Goal: Communication & Community: Ask a question

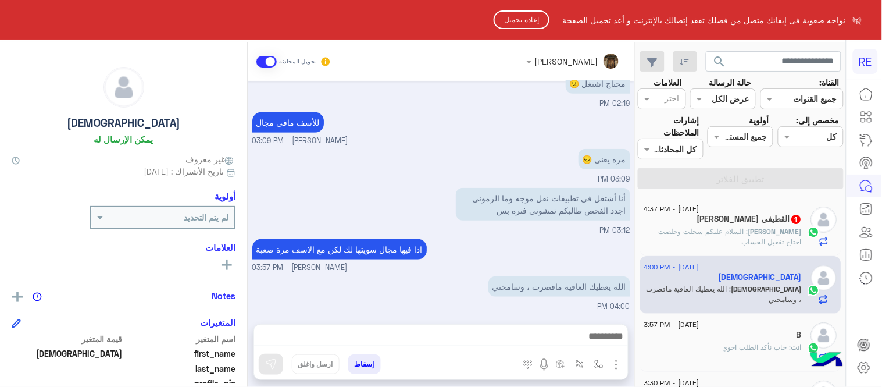
click at [534, 16] on button "إعادة تحميل" at bounding box center [522, 19] width 56 height 19
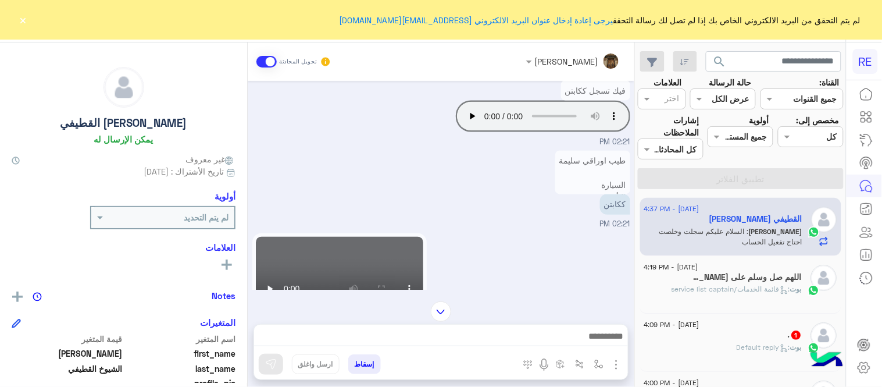
scroll to position [629, 0]
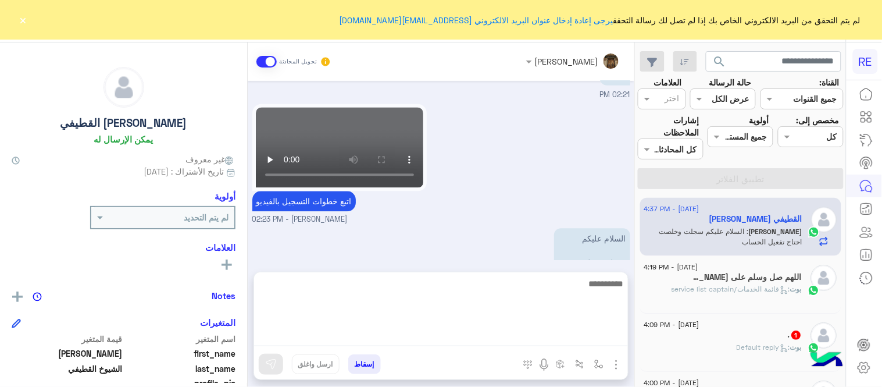
click at [451, 341] on textarea at bounding box center [441, 311] width 374 height 70
type textarea "*"
type textarea "**********"
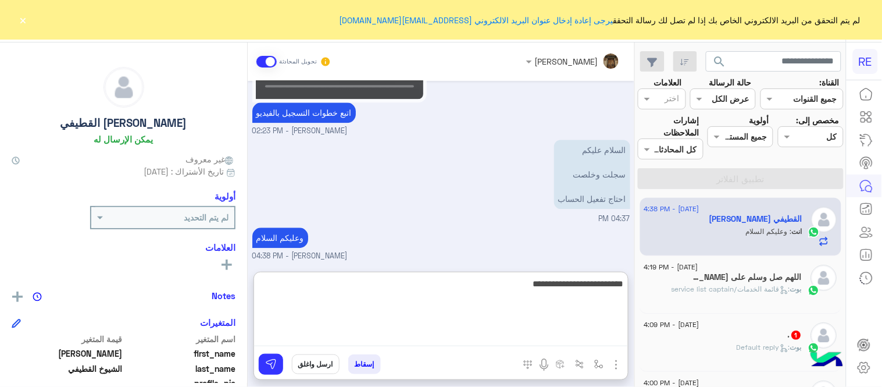
type textarea "**********"
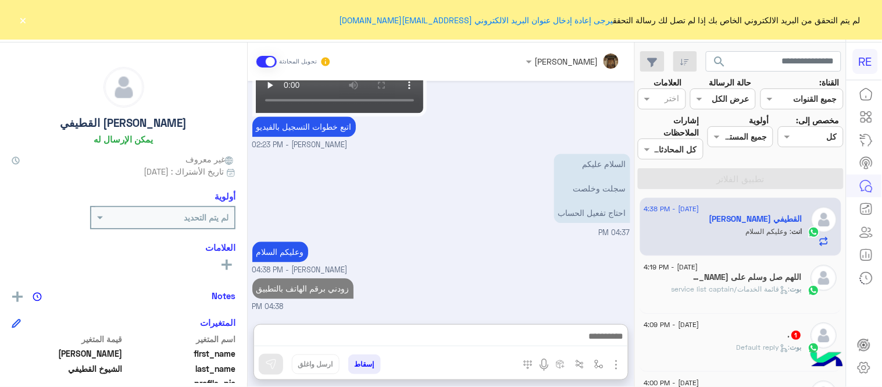
click at [730, 297] on div "بوت : قائمة الخدمات/service list captain" at bounding box center [723, 294] width 158 height 20
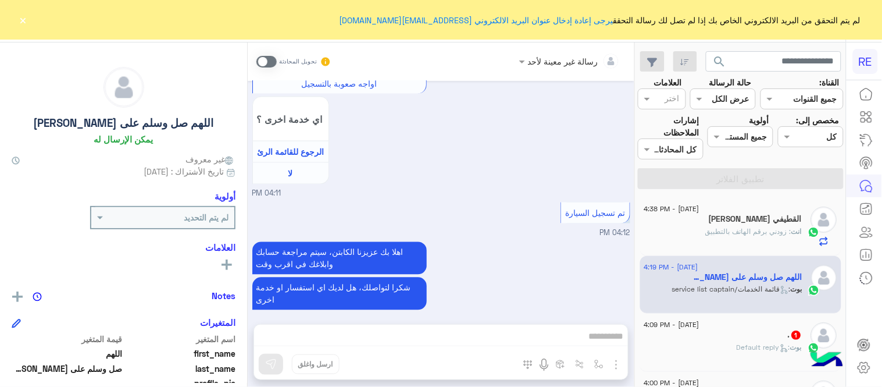
scroll to position [516, 0]
drag, startPoint x: 387, startPoint y: 331, endPoint x: 380, endPoint y: 295, distance: 36.7
click at [380, 295] on div "رسالة غير معينة لأحد تحويل المحادثة [DATE] اختر [DATE] الخدمات التالية: 04:11 P…" at bounding box center [441, 216] width 387 height 349
click at [265, 66] on span at bounding box center [266, 62] width 20 height 12
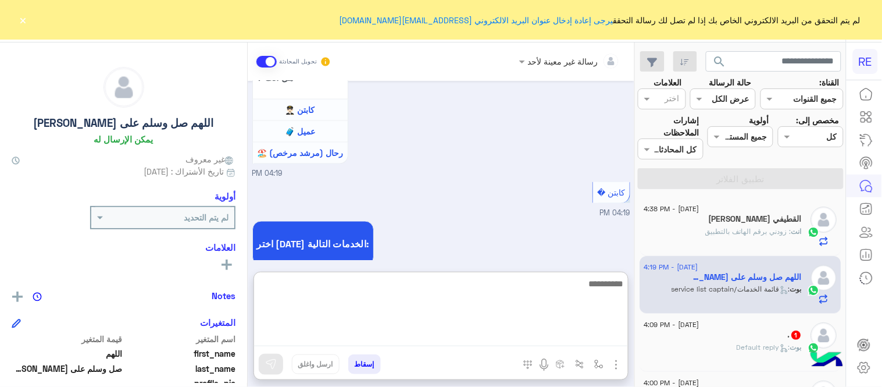
click at [425, 341] on textarea at bounding box center [441, 311] width 374 height 70
type textarea "**********"
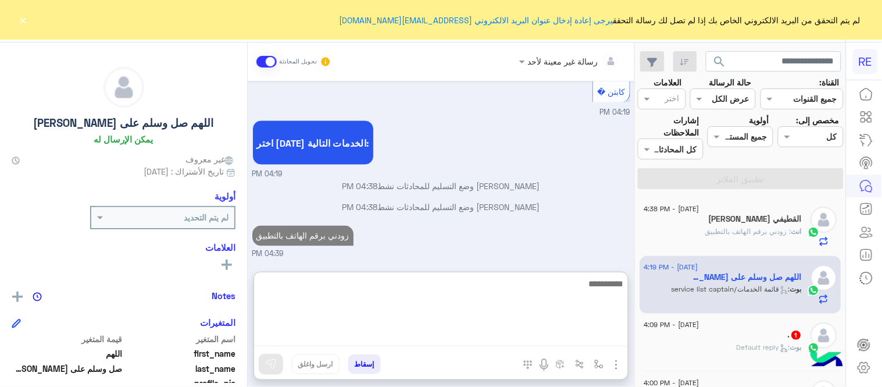
scroll to position [1633, 0]
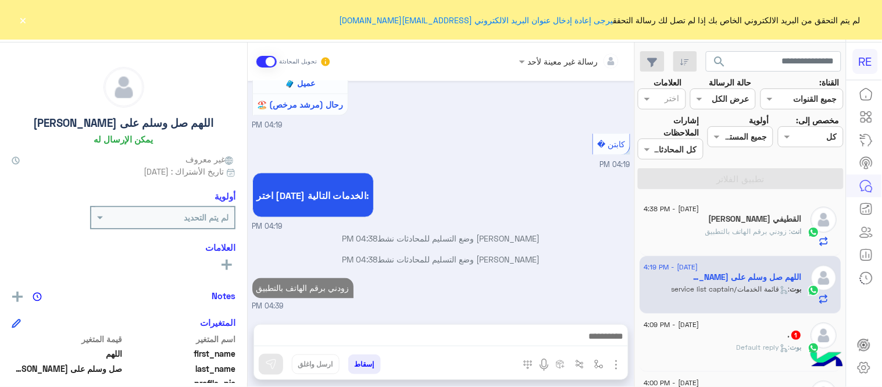
click at [776, 343] on span ": Default reply" at bounding box center [763, 346] width 53 height 9
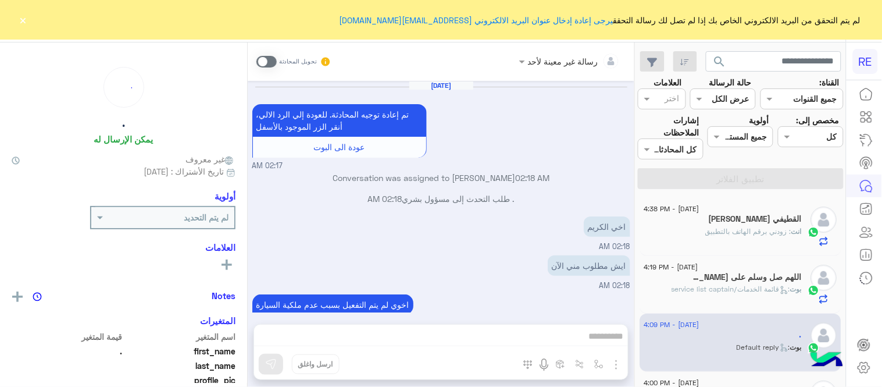
scroll to position [175, 0]
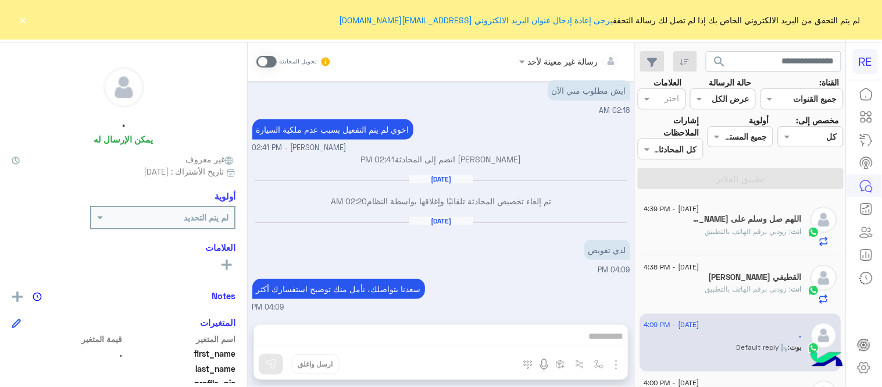
click at [267, 60] on span at bounding box center [266, 62] width 20 height 12
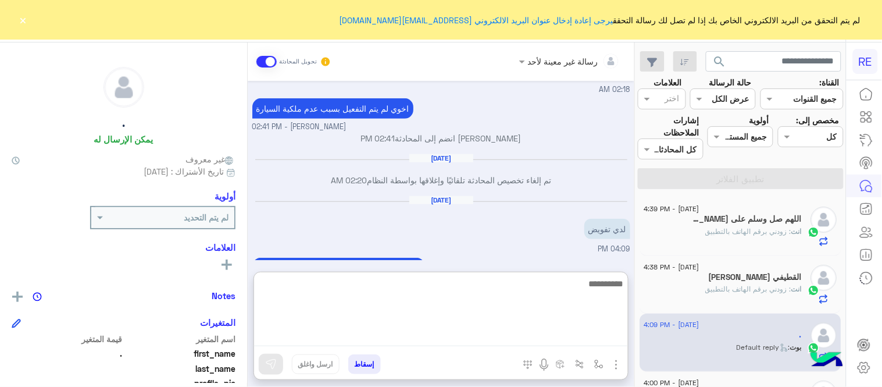
click at [466, 337] on textarea at bounding box center [441, 311] width 374 height 70
type textarea "**********"
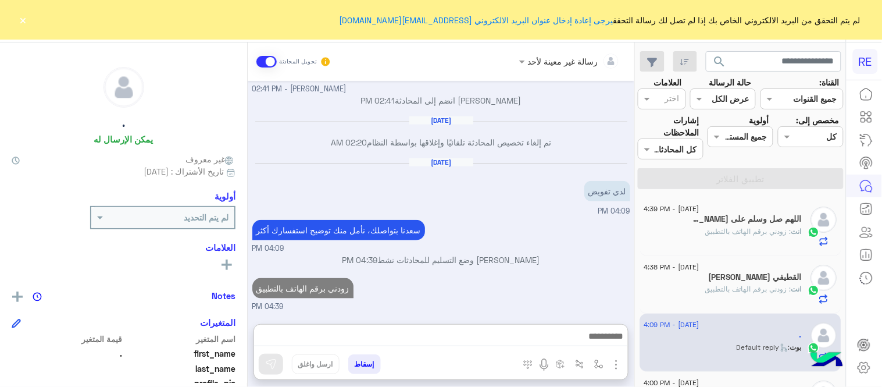
click at [613, 220] on div "[DATE] تم إعادة توجيه المحادثة. للعودة إلي الرد الالي، أنقر الزر الموجود بالأسف…" at bounding box center [441, 196] width 387 height 231
click at [634, 216] on div "[DATE] تم إعادة توجيه المحادثة. للعودة إلي الرد الالي، أنقر الزر الموجود بالأسف…" at bounding box center [441, 196] width 387 height 231
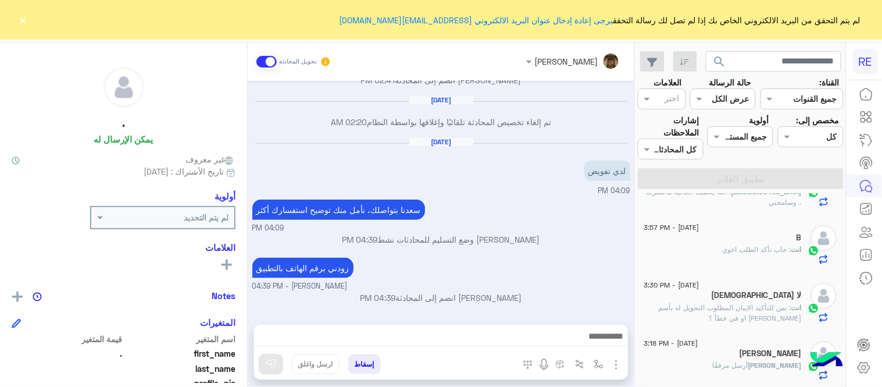
scroll to position [267, 0]
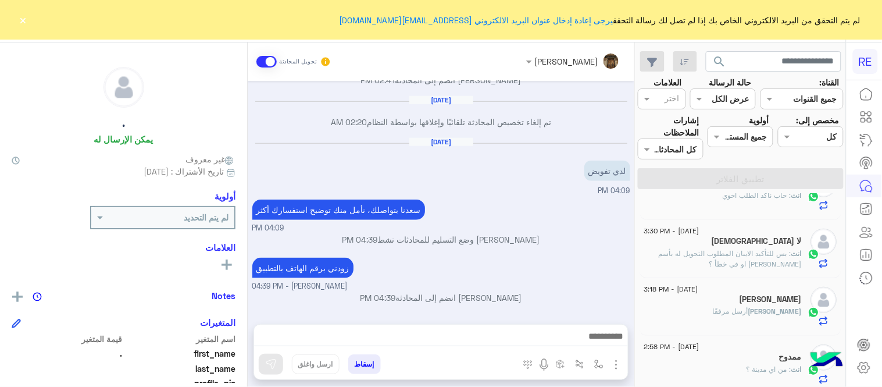
click at [698, 245] on div "لا [DEMOGRAPHIC_DATA]" at bounding box center [723, 242] width 158 height 12
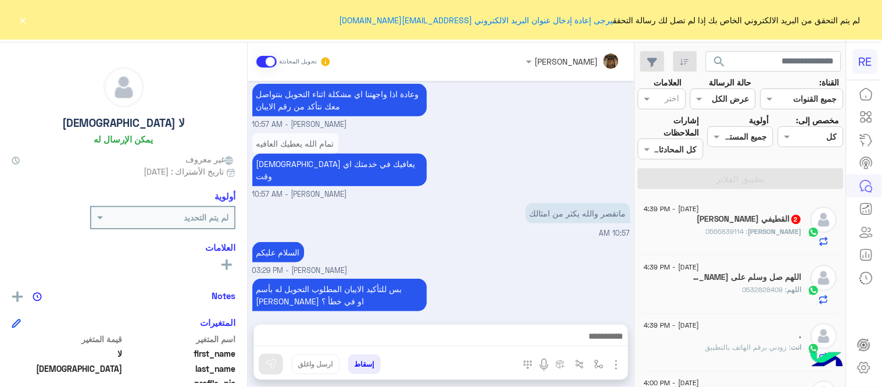
click at [19, 22] on button "×" at bounding box center [23, 20] width 12 height 12
